Goal: Find contact information: Find contact information

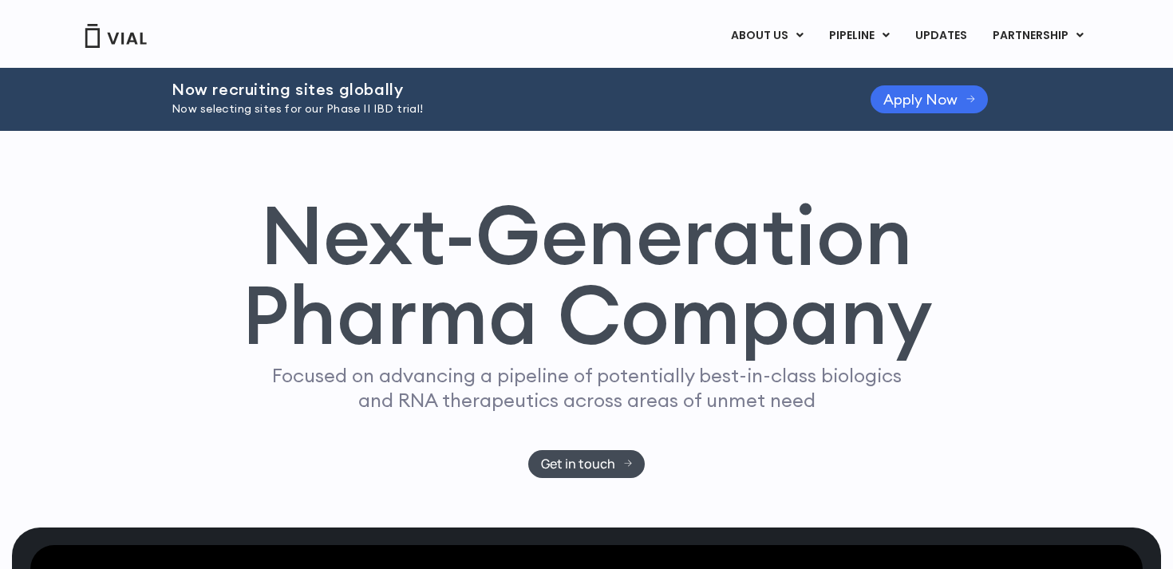
click at [970, 96] on icon at bounding box center [971, 99] width 9 height 10
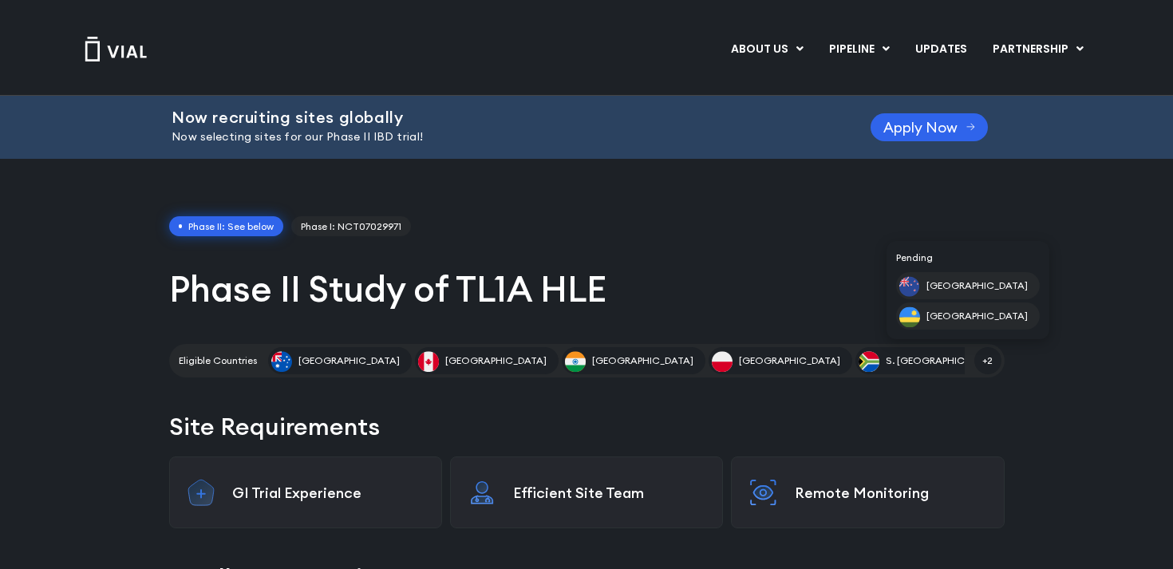
click at [983, 363] on span "+2" at bounding box center [988, 360] width 27 height 27
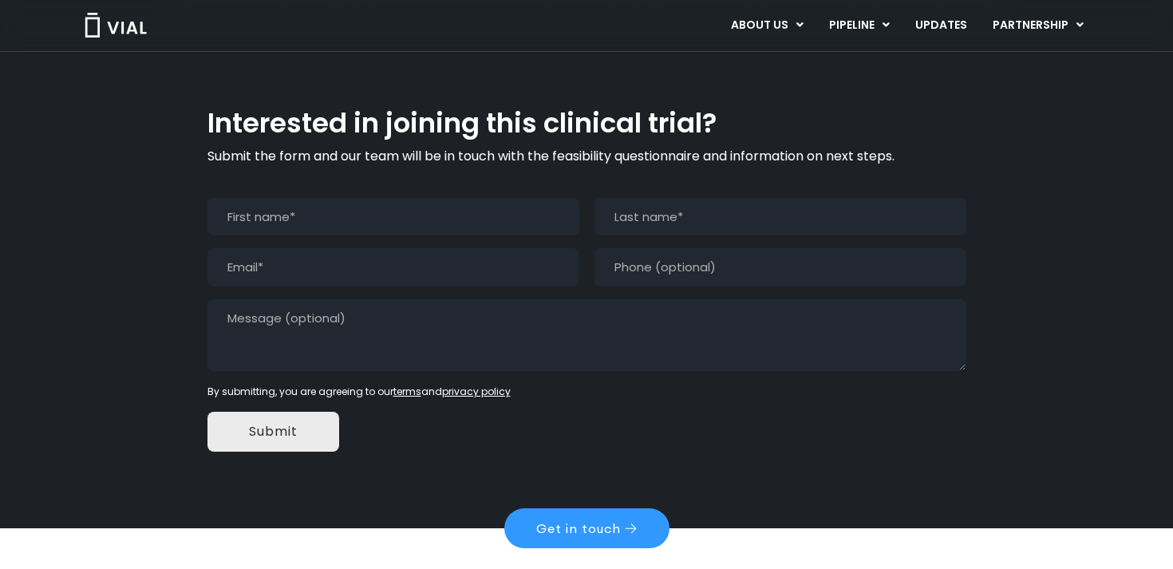
scroll to position [1533, 0]
